Goal: Communication & Community: Answer question/provide support

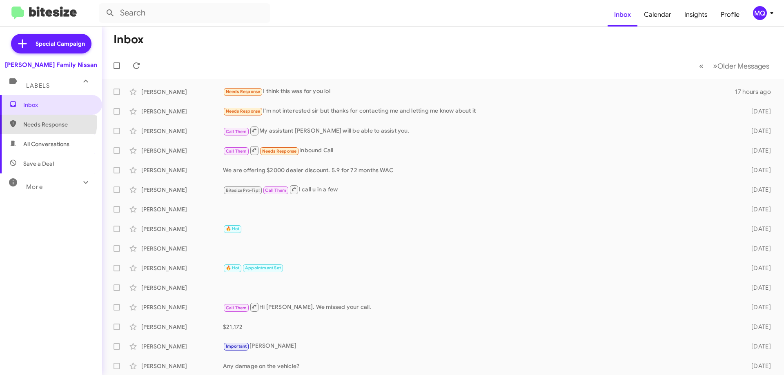
click at [32, 121] on span "Needs Response" at bounding box center [57, 124] width 69 height 8
type input "in:needs-response"
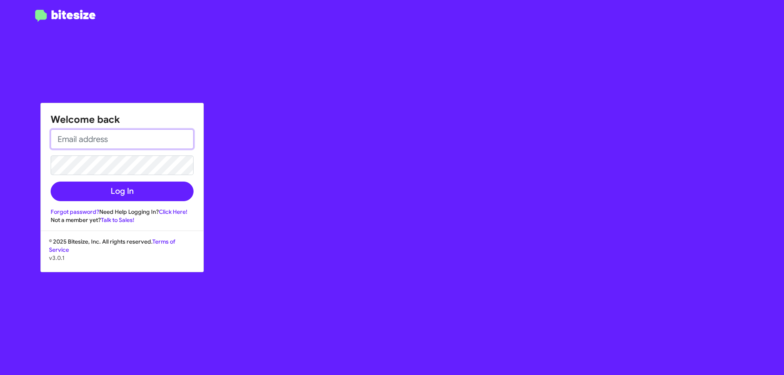
type input "[EMAIL_ADDRESS][DOMAIN_NAME]"
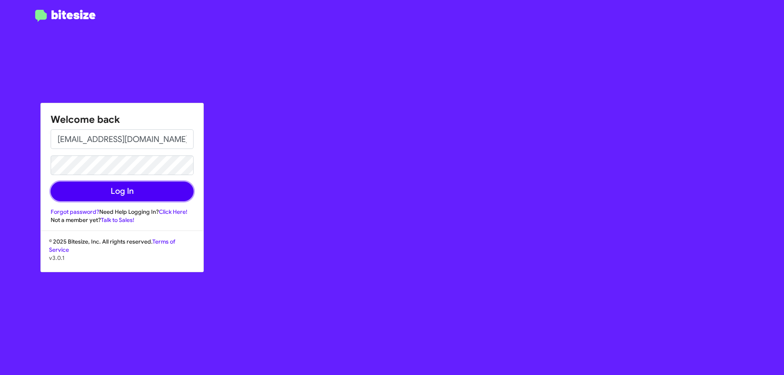
click at [123, 199] on button "Log In" at bounding box center [122, 192] width 143 height 20
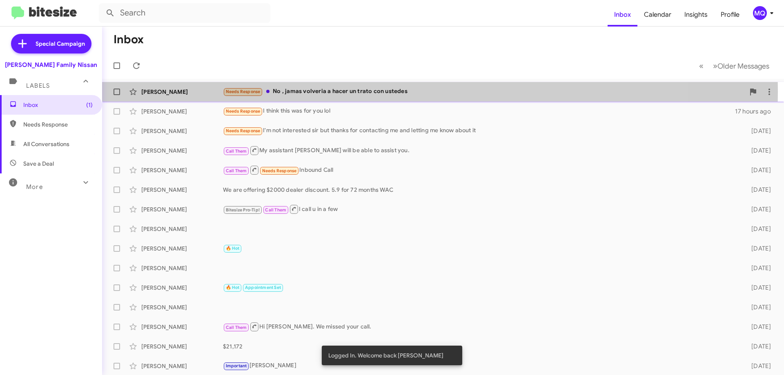
click at [318, 91] on div "Needs Response No , jamas volveria a hacer un trato con ustedes" at bounding box center [484, 91] width 522 height 9
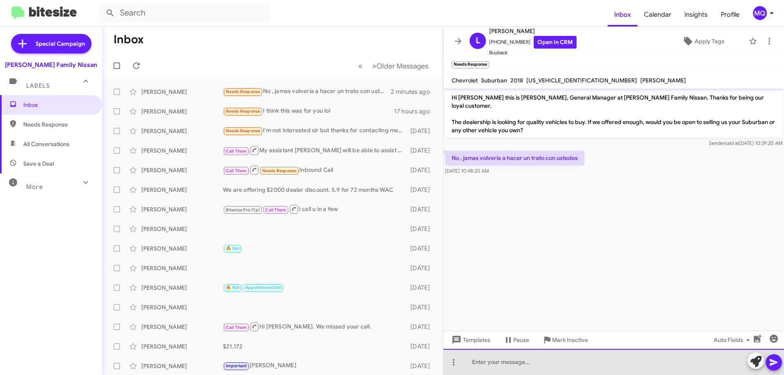
click at [480, 361] on div at bounding box center [614, 362] width 341 height 26
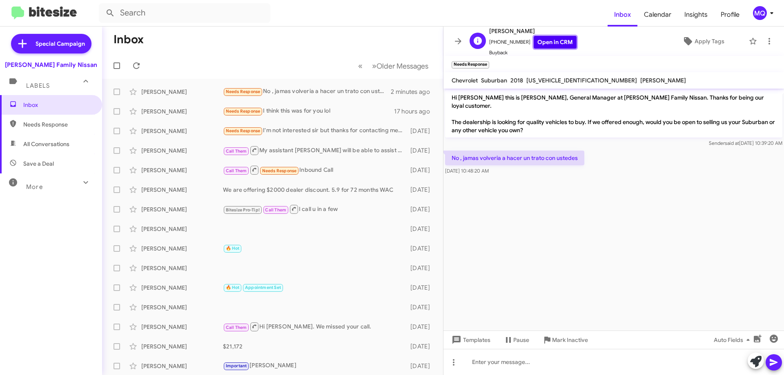
click at [534, 46] on link "Open in CRM" at bounding box center [555, 42] width 43 height 13
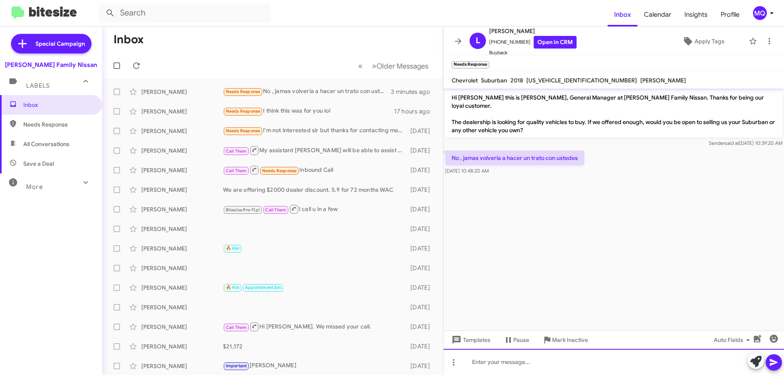
click at [532, 357] on div at bounding box center [614, 362] width 341 height 26
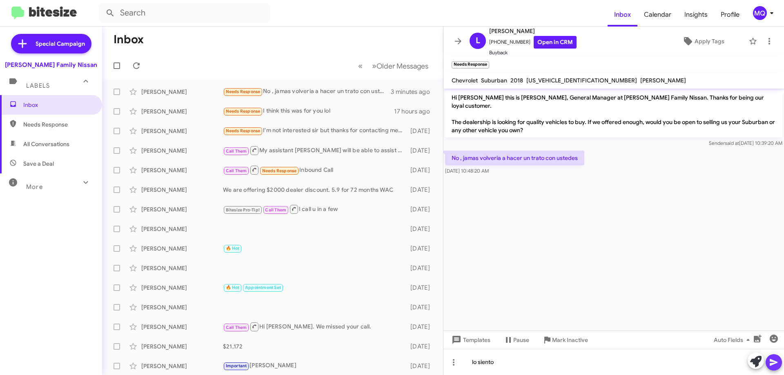
click at [774, 368] on span at bounding box center [774, 363] width 10 height 16
click at [58, 125] on span "Needs Response" at bounding box center [57, 124] width 69 height 8
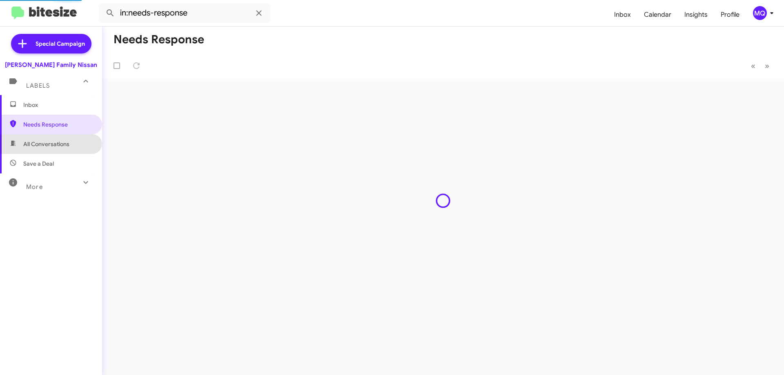
click at [51, 141] on span "All Conversations" at bounding box center [46, 144] width 46 height 8
type input "in:all-conversations"
